Goal: Information Seeking & Learning: Understand process/instructions

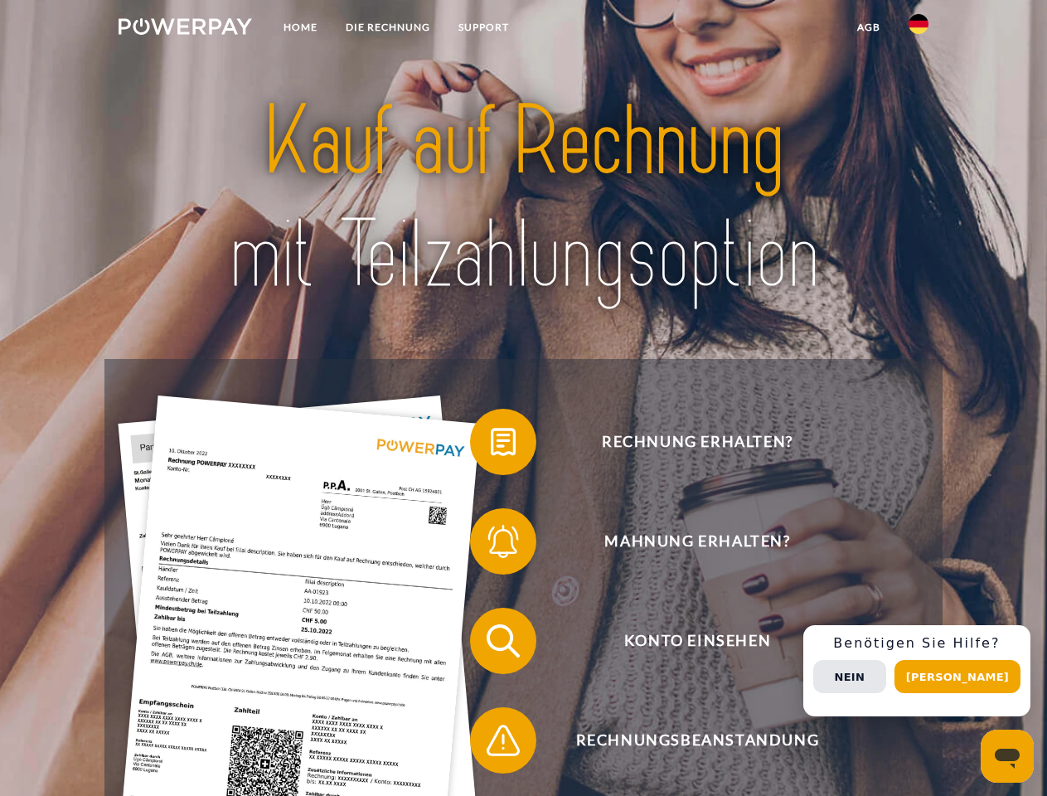
click at [185, 29] on img at bounding box center [186, 26] width 134 height 17
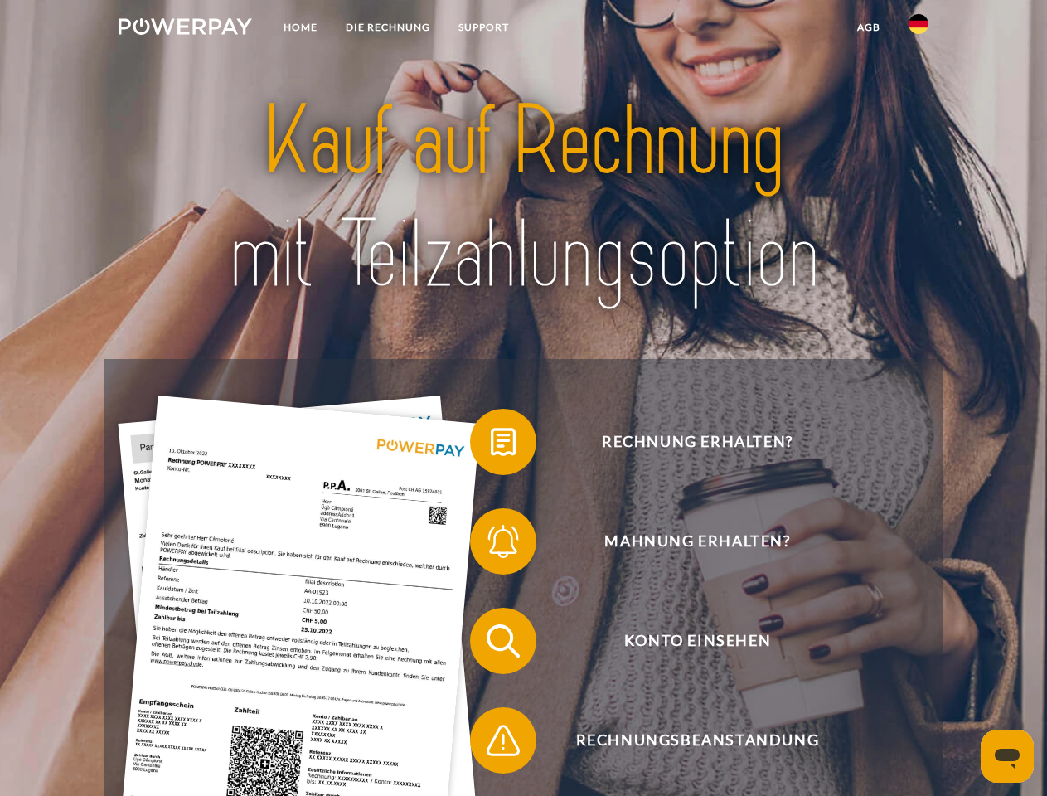
click at [919, 29] on img at bounding box center [919, 24] width 20 height 20
click at [868, 27] on link "agb" at bounding box center [868, 27] width 51 height 30
click at [491, 445] on span at bounding box center [478, 442] width 83 height 83
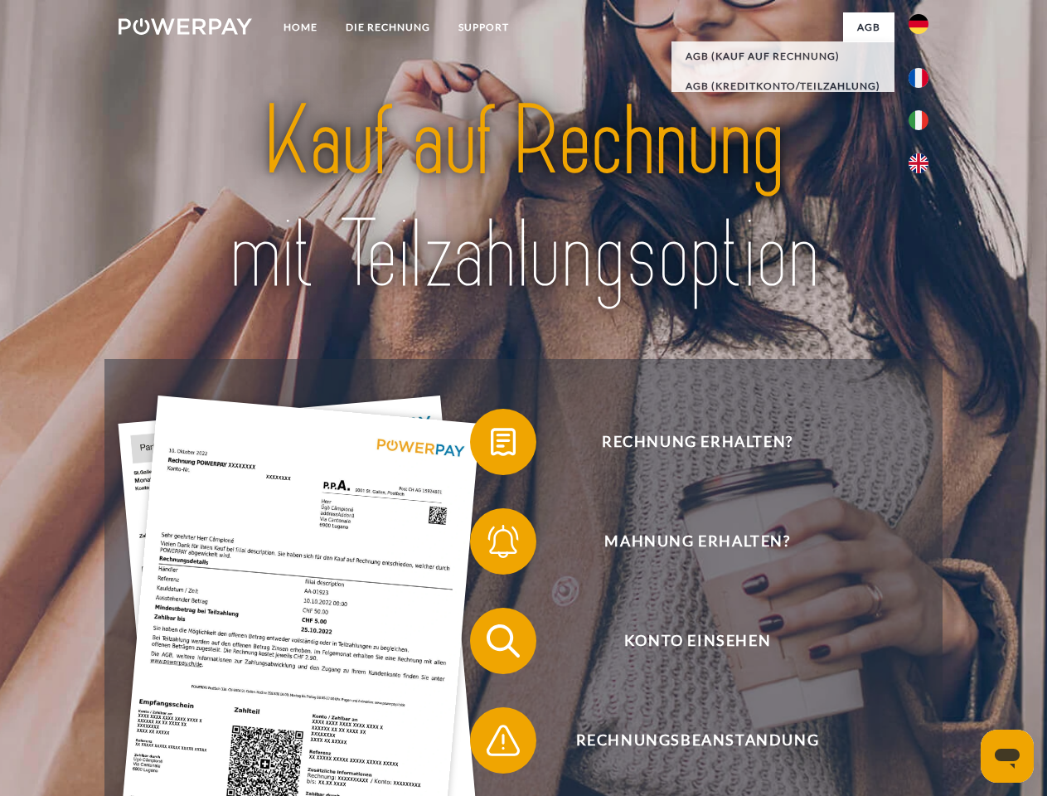
click at [491, 545] on span at bounding box center [478, 541] width 83 height 83
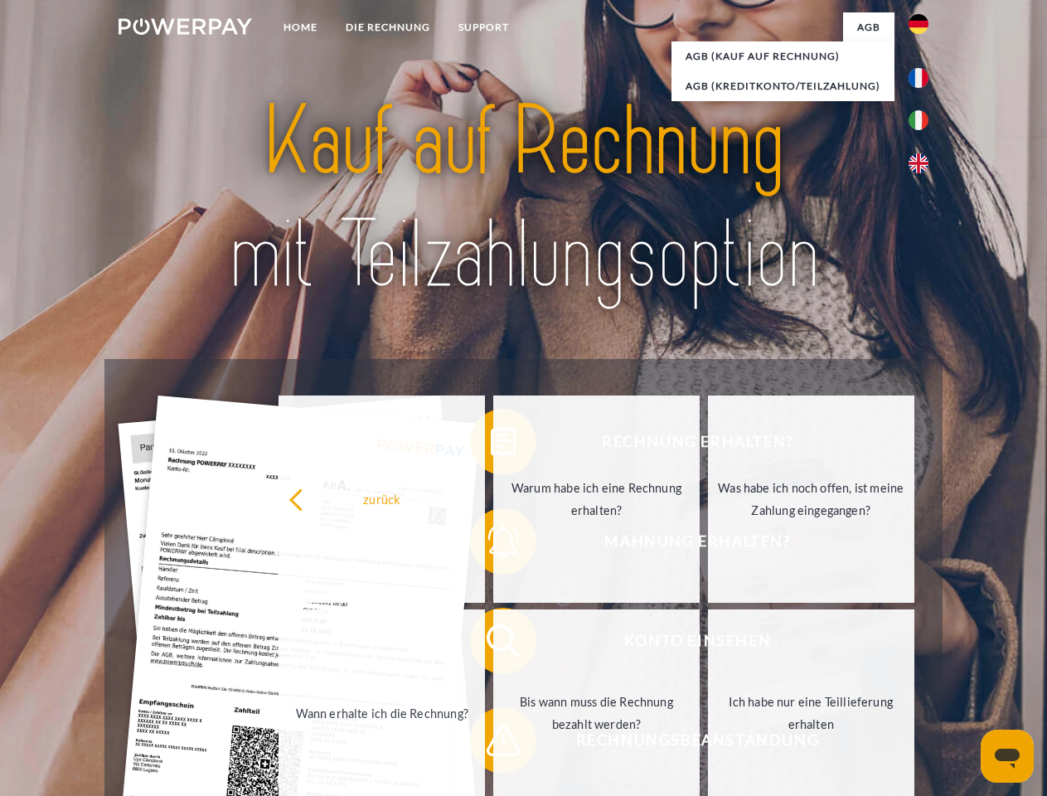
click at [493, 644] on link "Bis wann muss die Rechnung bezahlt werden?" at bounding box center [596, 713] width 206 height 207
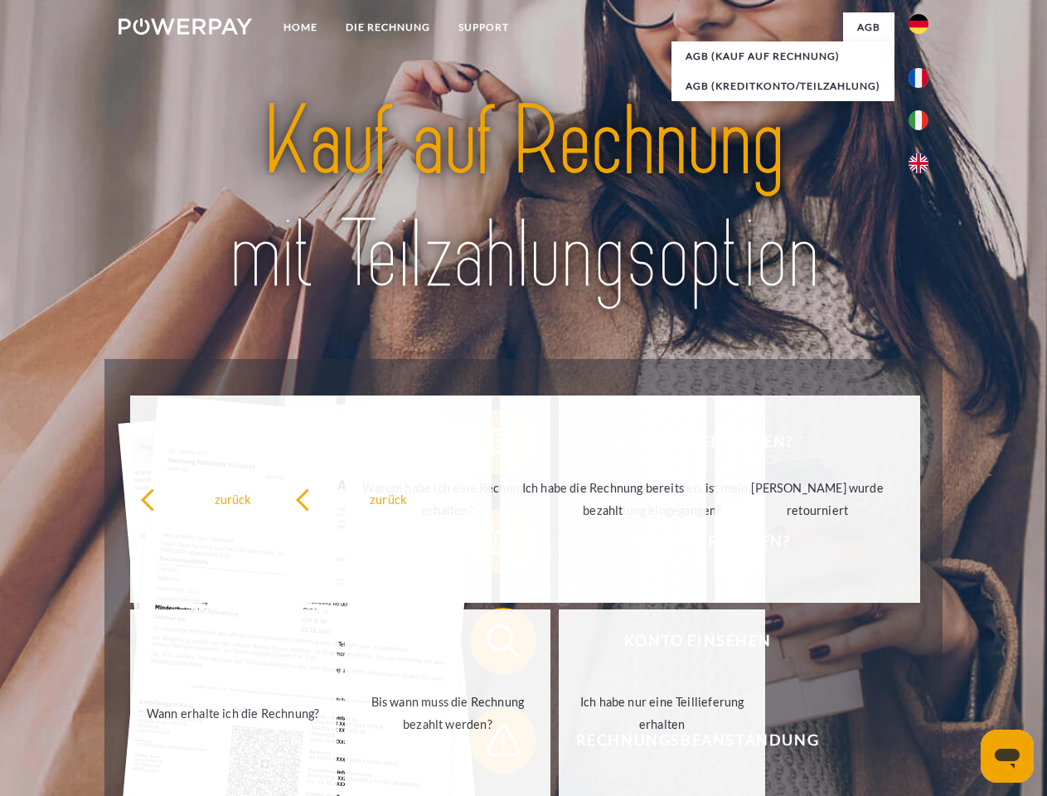
click at [491, 744] on span at bounding box center [478, 740] width 83 height 83
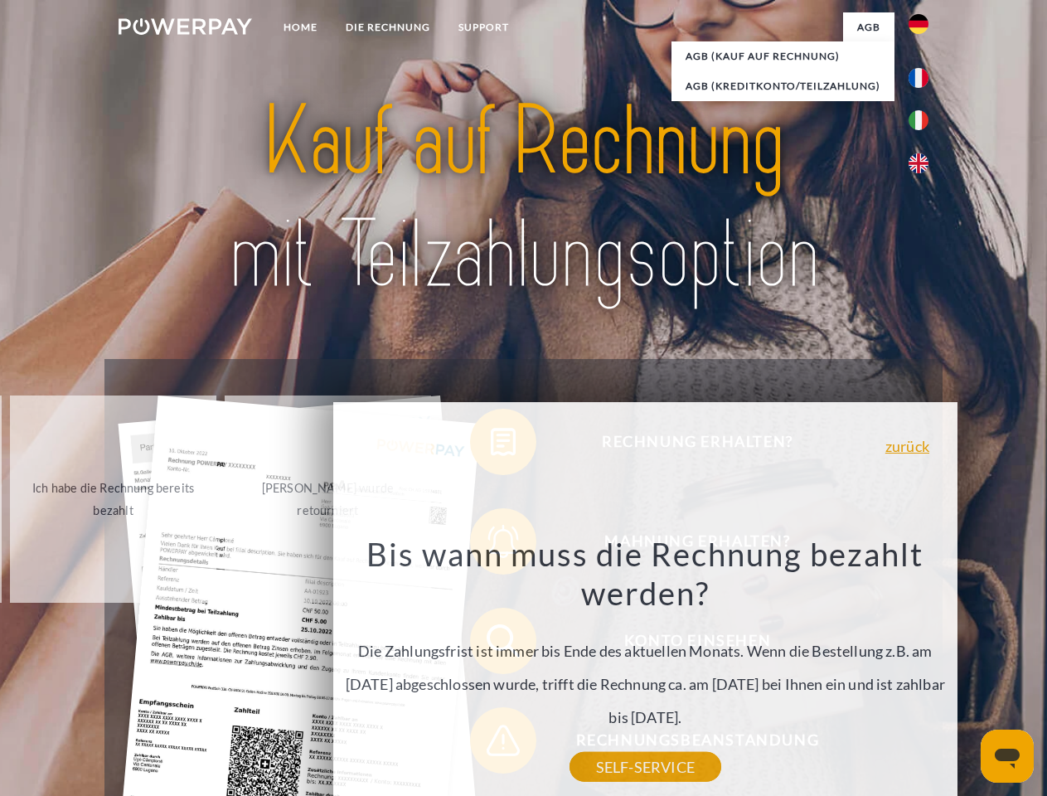
click at [923, 671] on div "Rechnung erhalten? Mahnung erhalten? Konto einsehen" at bounding box center [523, 690] width 838 height 663
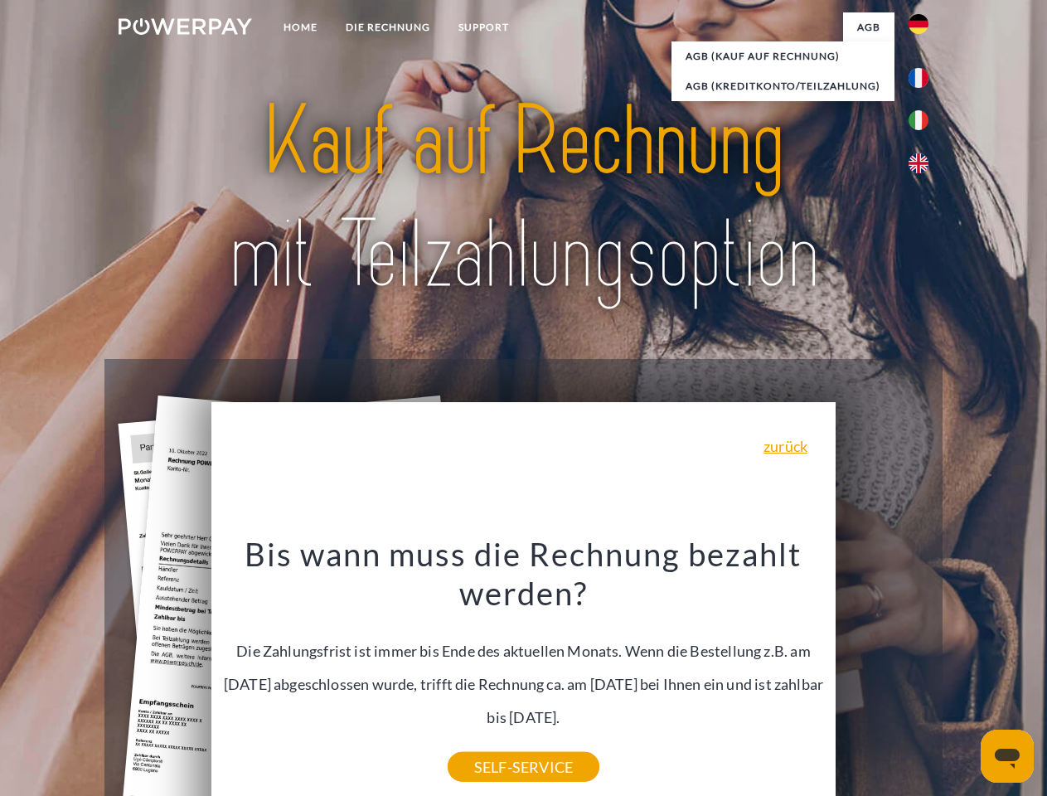
click at [882, 674] on span "Konto einsehen" at bounding box center [697, 641] width 406 height 66
click at [964, 677] on header "Home DIE RECHNUNG SUPPORT" at bounding box center [523, 572] width 1047 height 1145
